Goal: Task Accomplishment & Management: Use online tool/utility

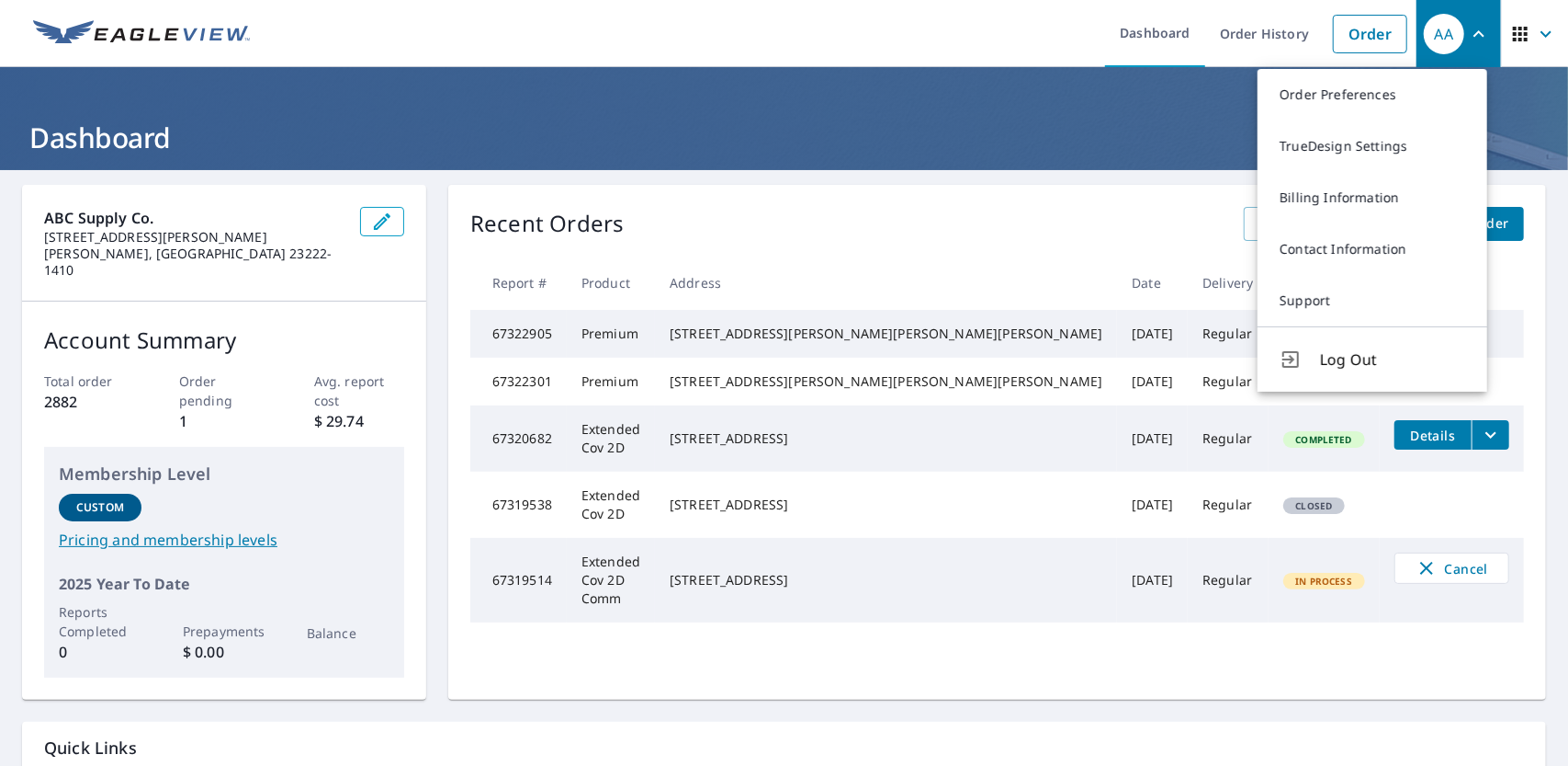
click at [778, 124] on h1 "Dashboard" at bounding box center [784, 137] width 1525 height 38
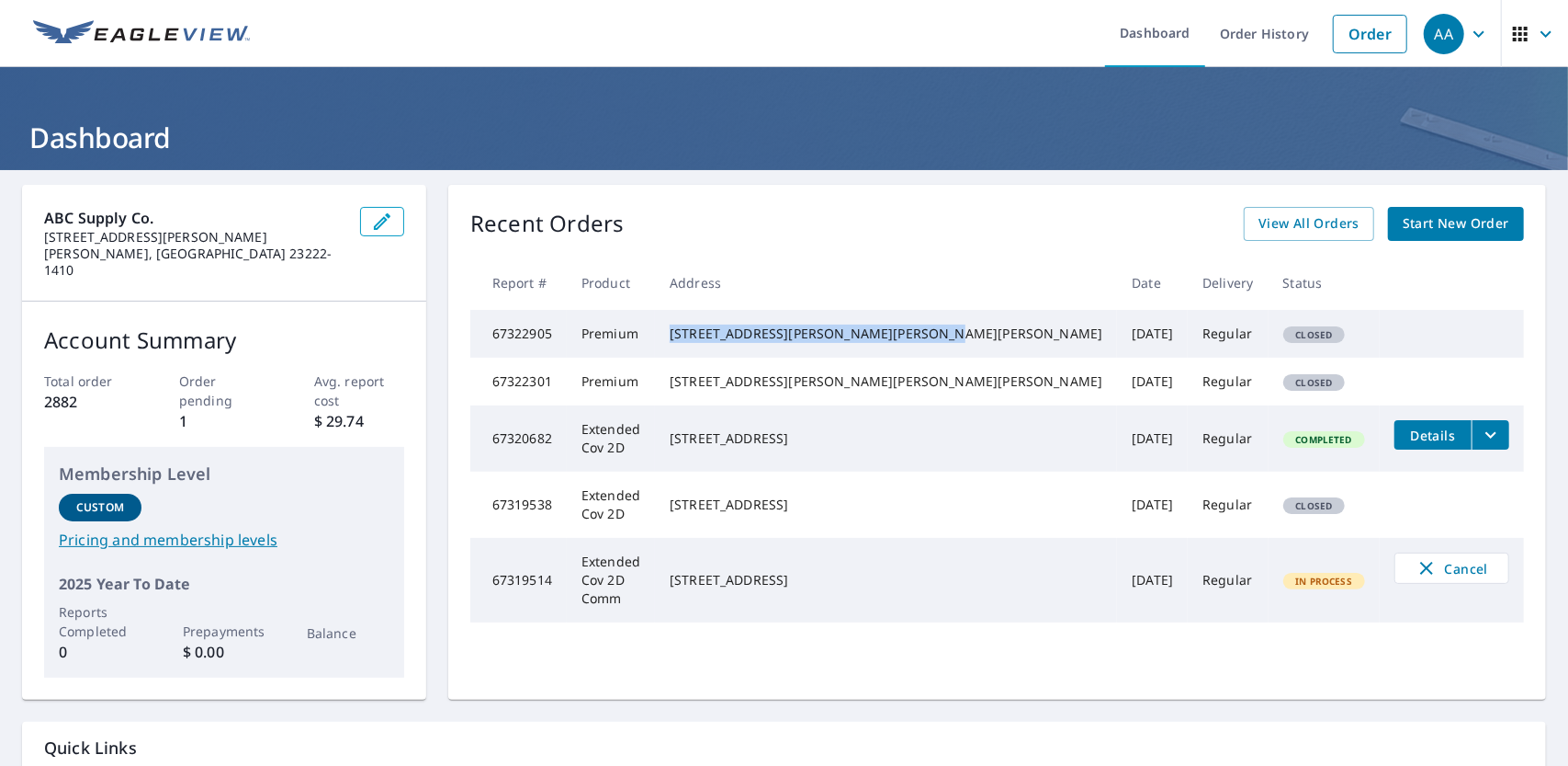
drag, startPoint x: 839, startPoint y: 331, endPoint x: 986, endPoint y: 356, distance: 149.1
click at [986, 356] on td "[STREET_ADDRESS][PERSON_NAME][PERSON_NAME][PERSON_NAME]" at bounding box center [886, 333] width 462 height 48
copy div "[STREET_ADDRESS][PERSON_NAME][PERSON_NAME][PERSON_NAME]"
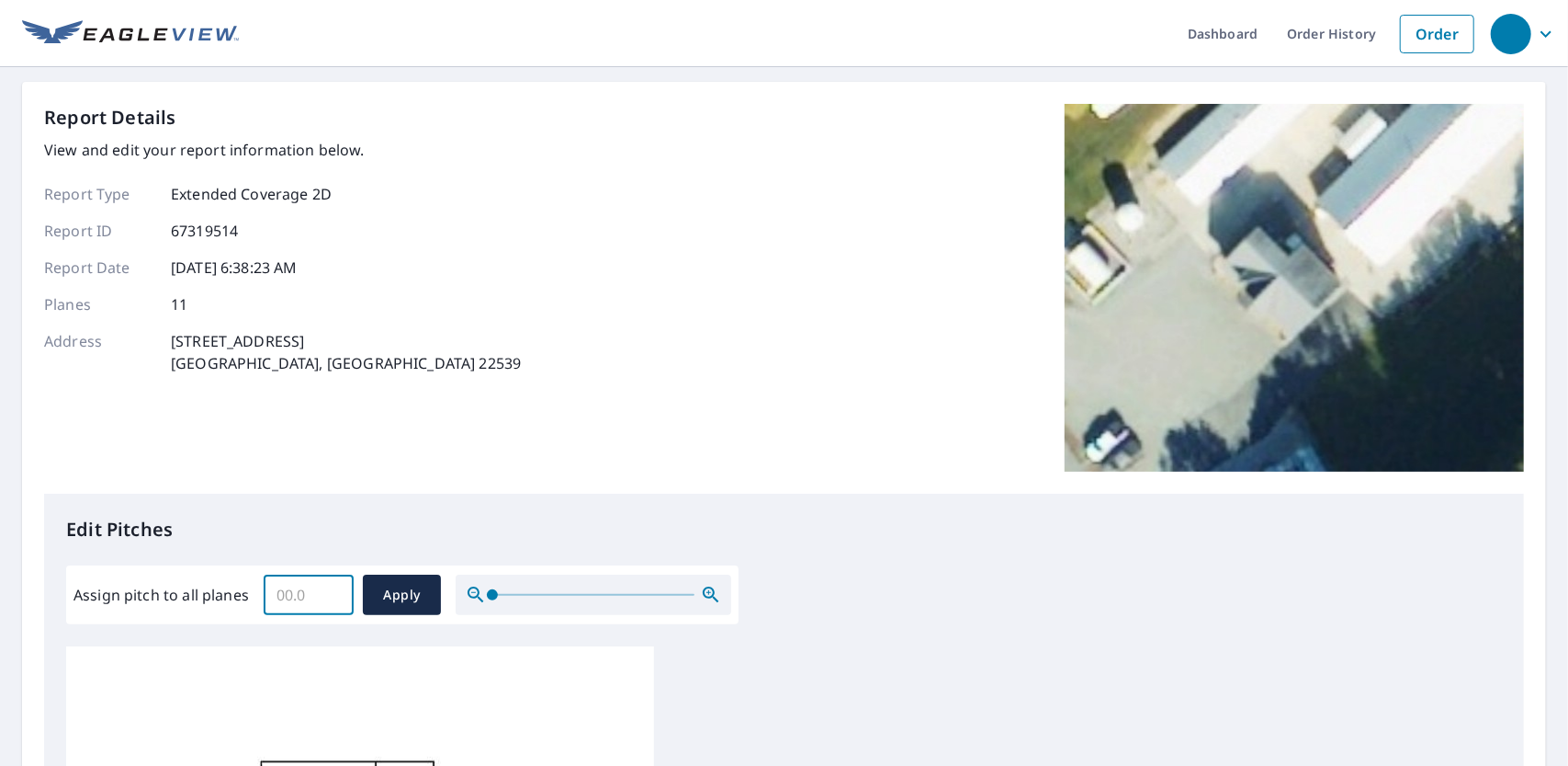
click at [301, 598] on input "Assign pitch to all planes" at bounding box center [308, 594] width 90 height 51
type input "12"
click at [400, 596] on span "Apply" at bounding box center [402, 595] width 49 height 23
type input "12"
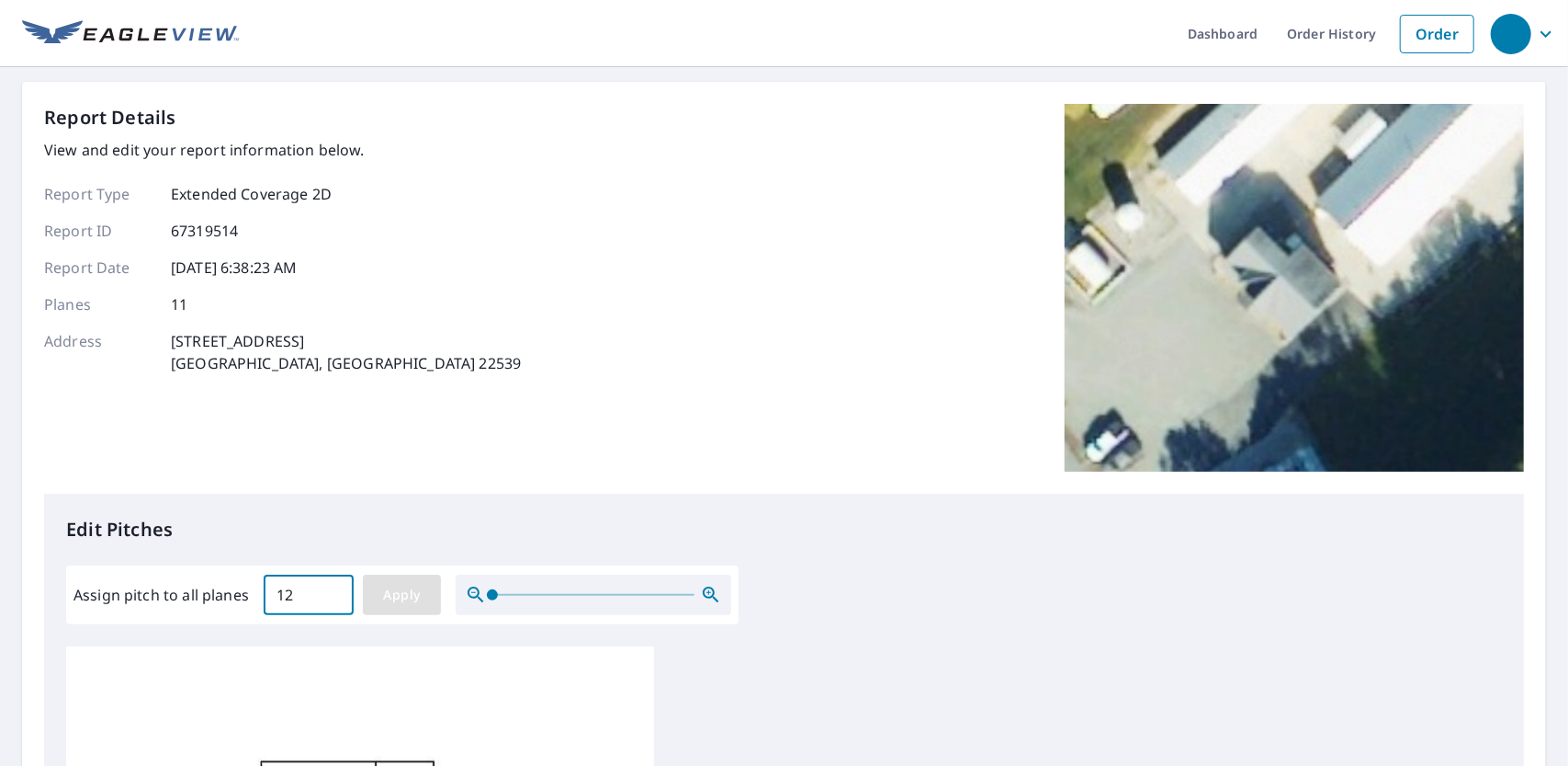
type input "12"
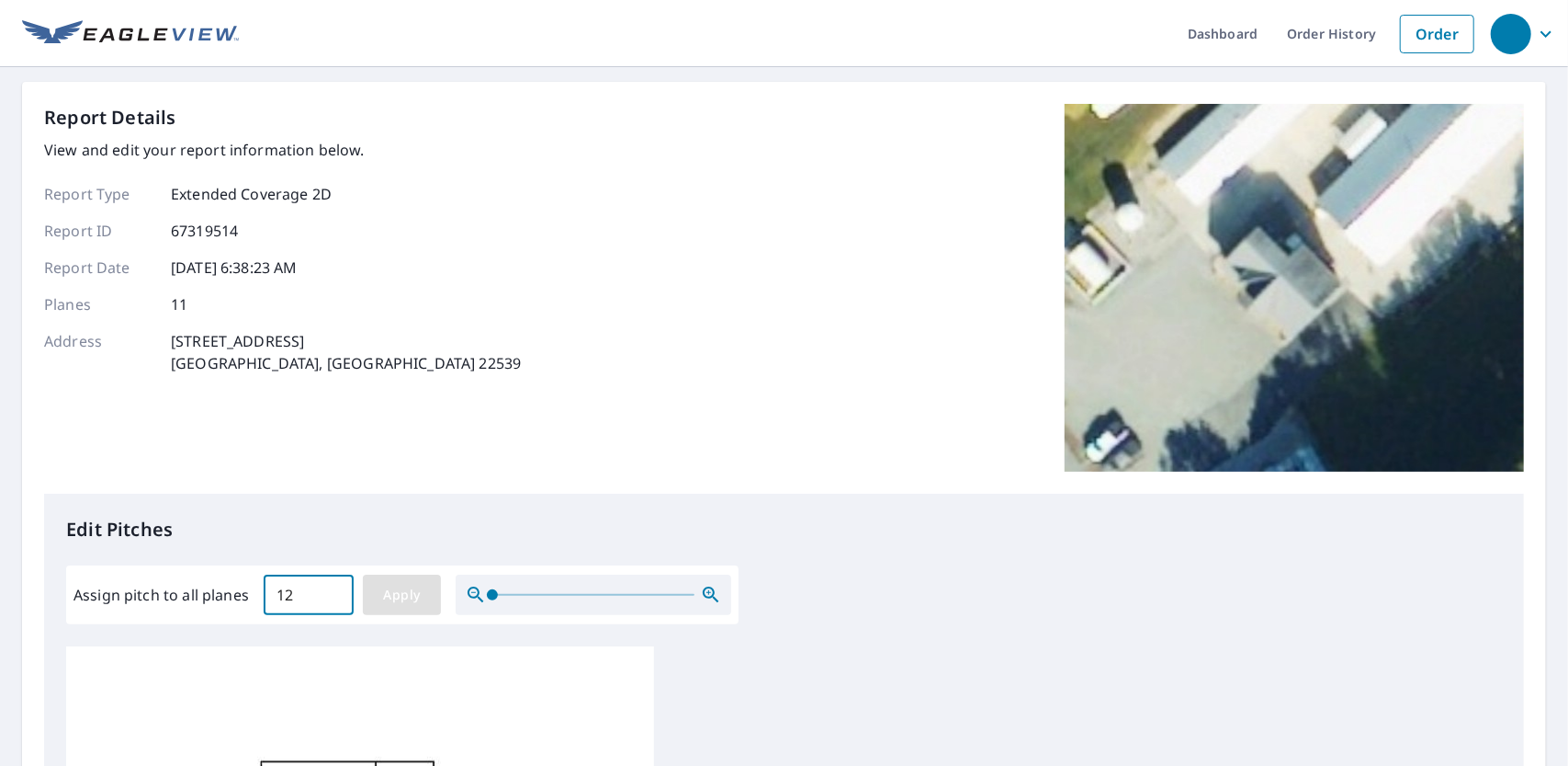
type input "12"
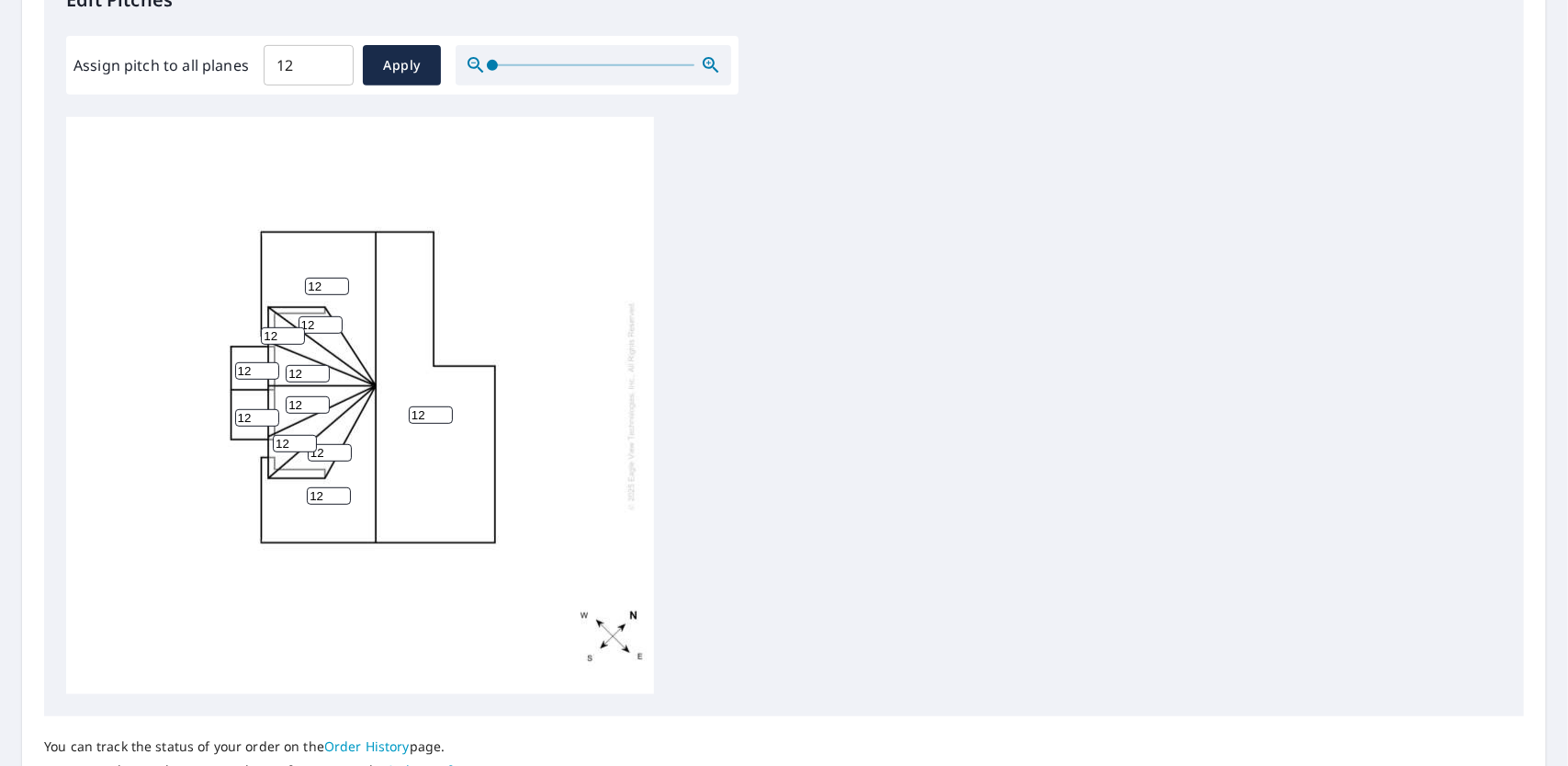
scroll to position [688, 0]
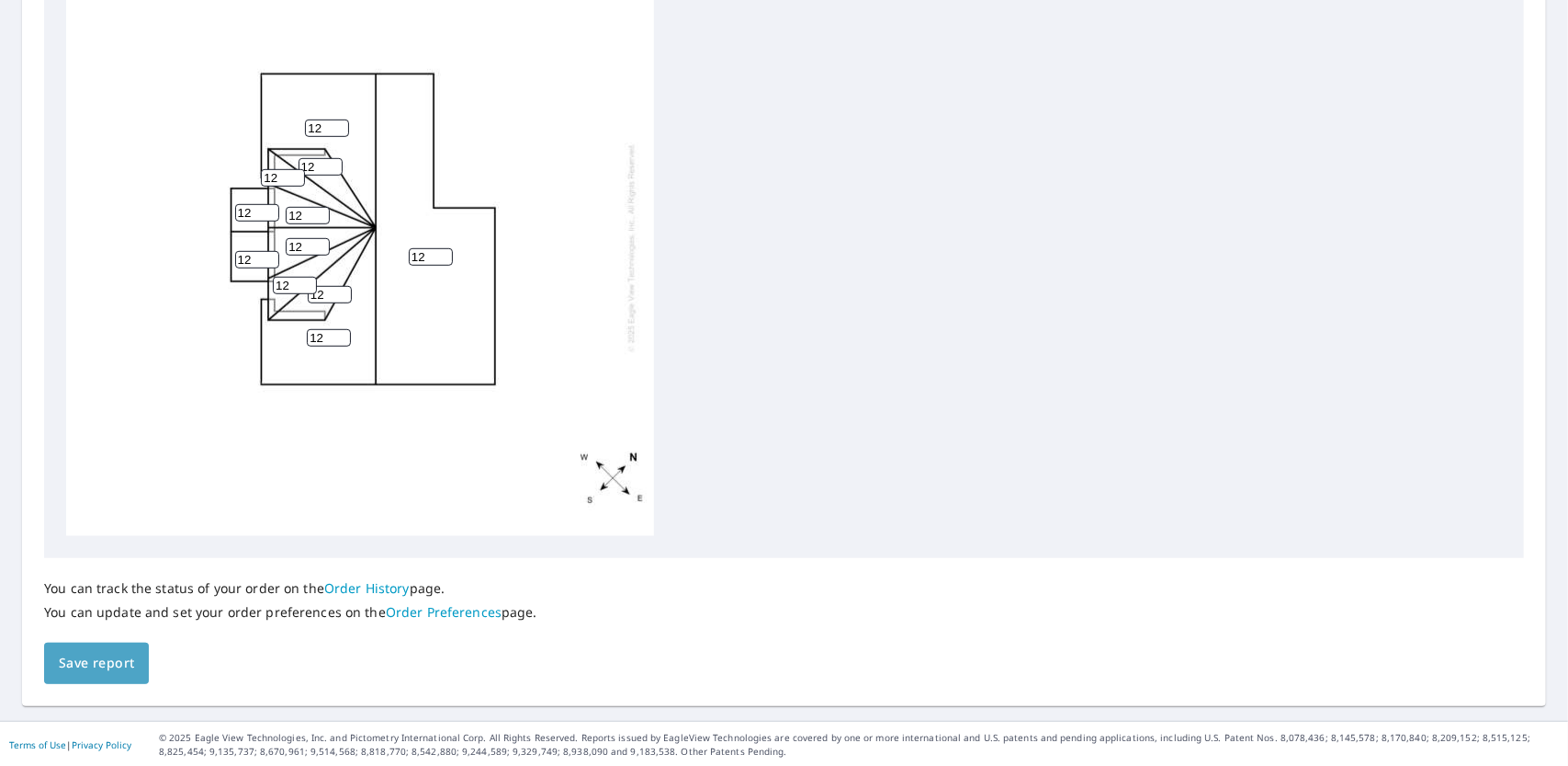
click at [89, 660] on span "Save report" at bounding box center [96, 663] width 75 height 23
drag, startPoint x: 87, startPoint y: 659, endPoint x: 241, endPoint y: 602, distance: 164.2
click at [87, 657] on span "Save report" at bounding box center [96, 663] width 75 height 23
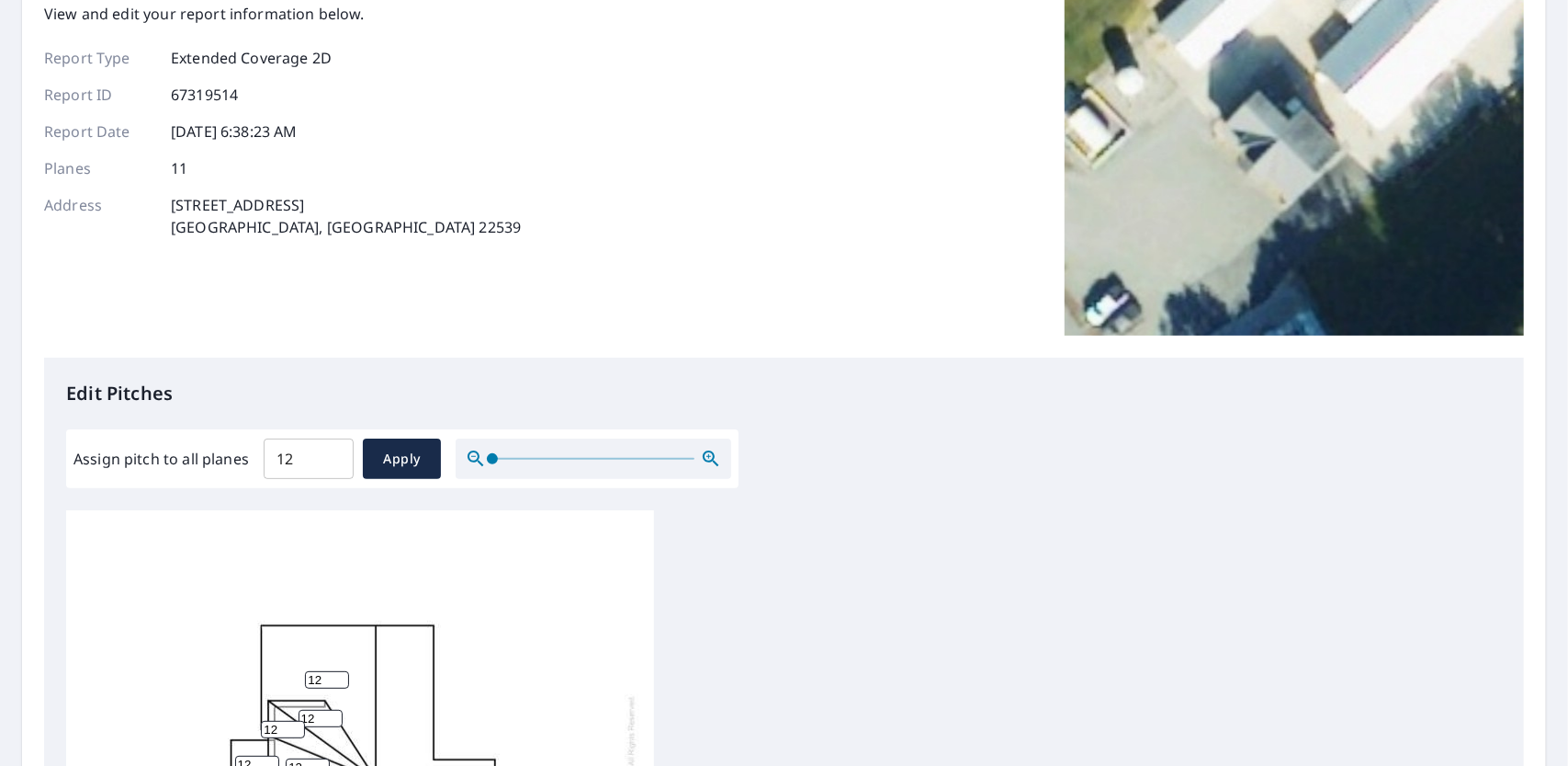
scroll to position [0, 0]
